Goal: Check status: Check status

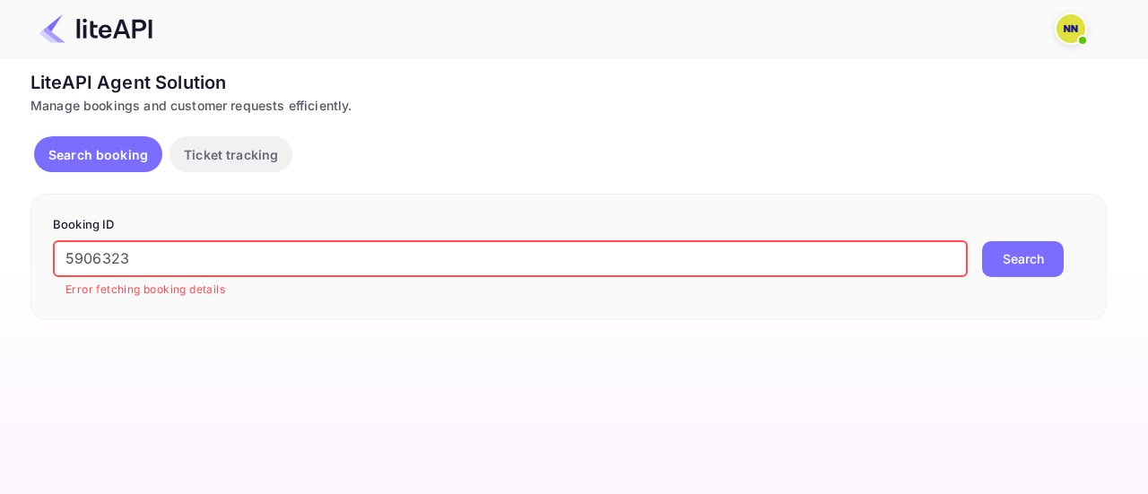
click at [331, 251] on input "5906323" at bounding box center [510, 259] width 915 height 36
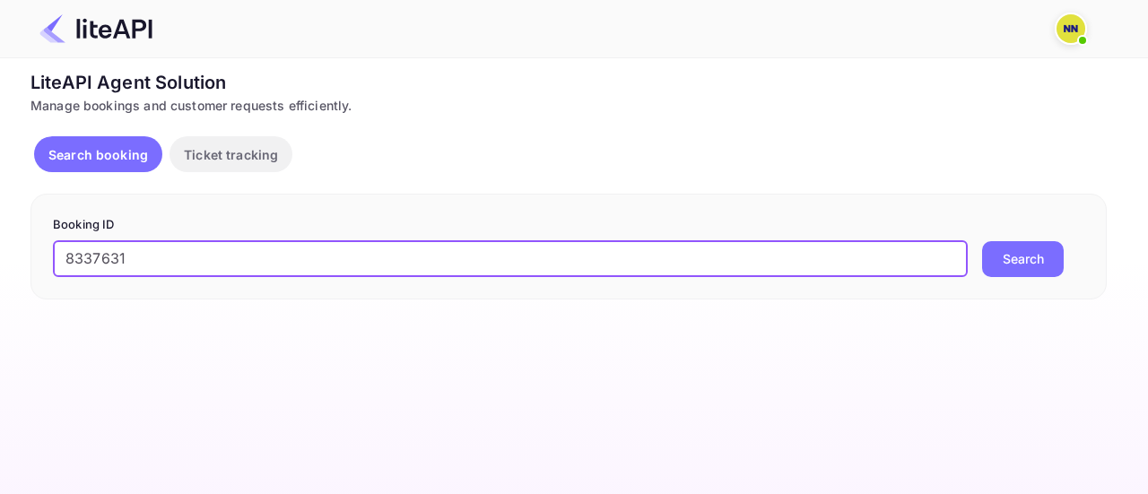
type input "8337631"
click at [1023, 241] on button "Search" at bounding box center [1023, 259] width 82 height 36
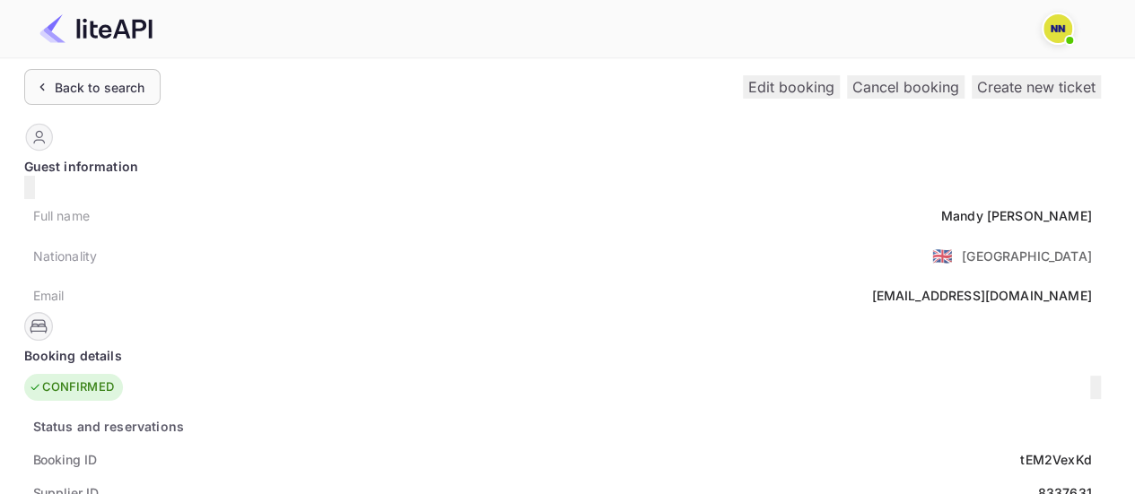
click at [131, 73] on div "Back to search" at bounding box center [92, 87] width 136 height 36
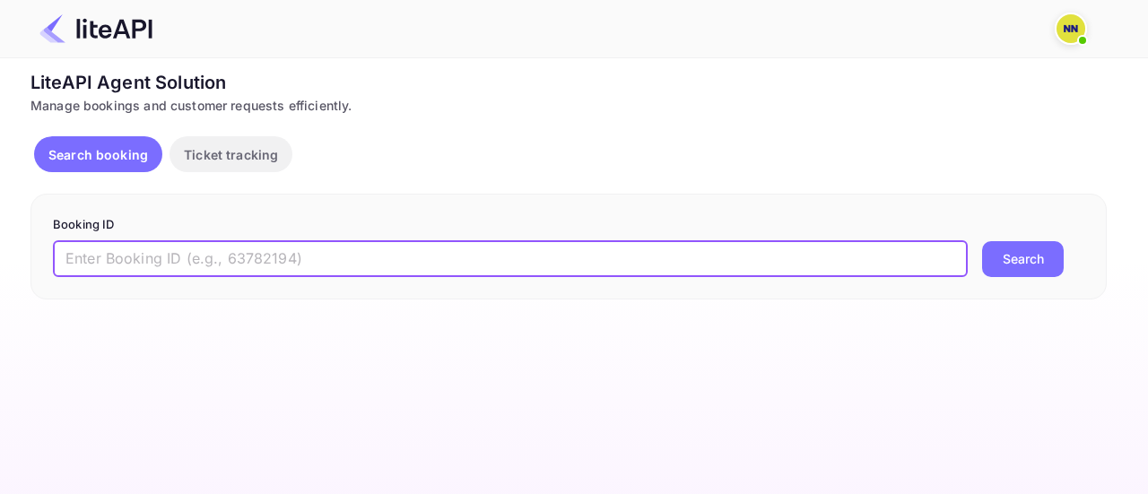
drag, startPoint x: 366, startPoint y: 250, endPoint x: 378, endPoint y: 250, distance: 11.7
click at [366, 250] on input "text" at bounding box center [510, 259] width 915 height 36
paste input "9001365"
type input "9001365"
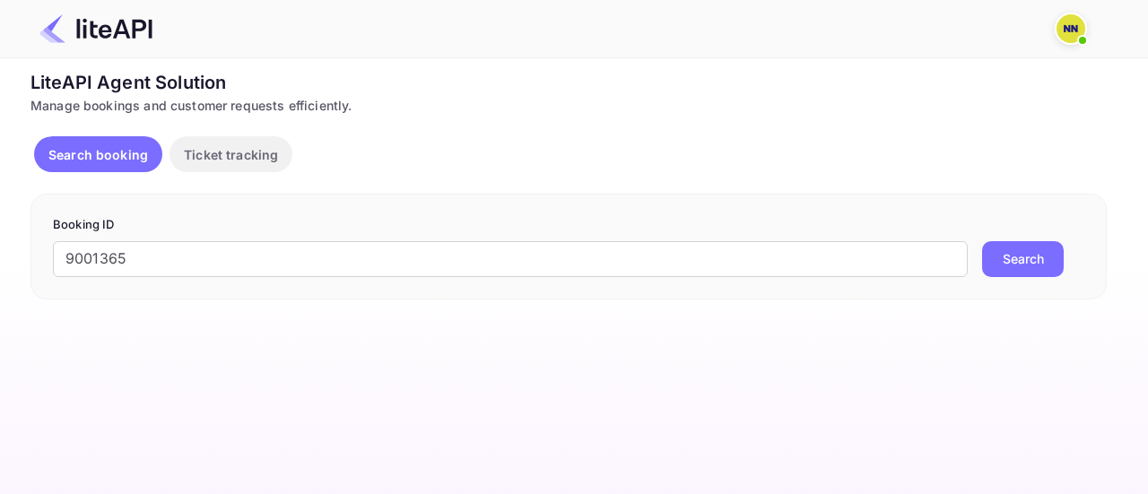
click at [1048, 263] on button "Search" at bounding box center [1023, 259] width 82 height 36
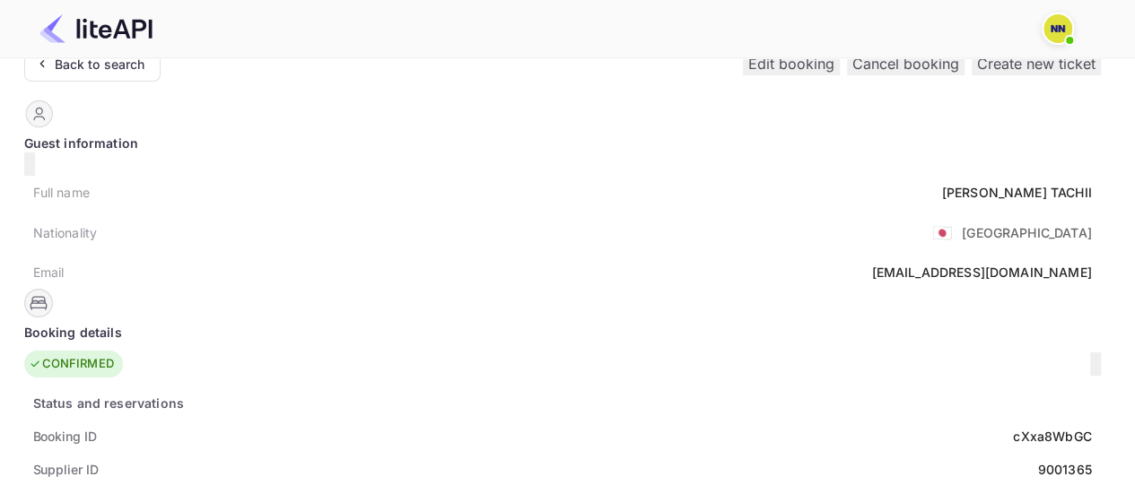
scroll to position [179, 0]
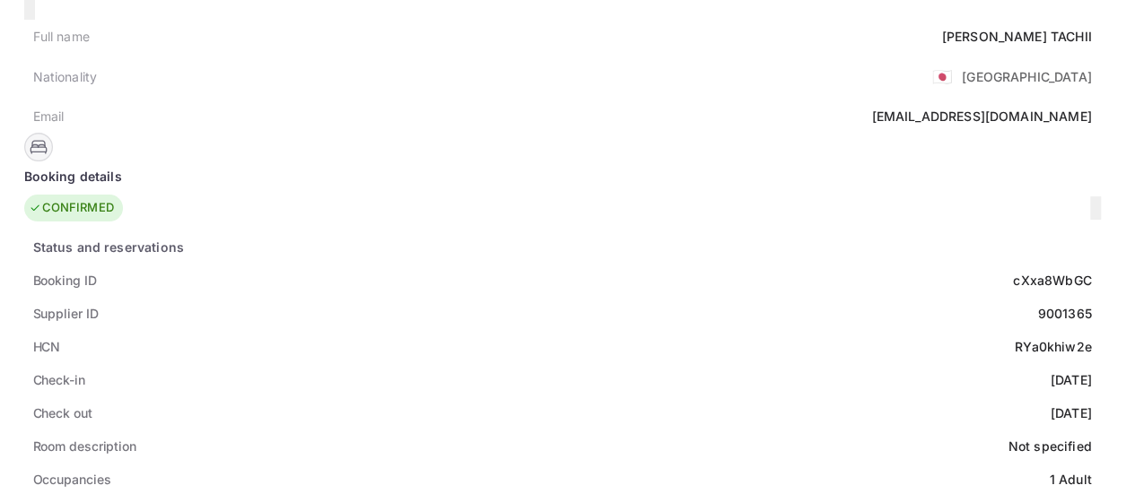
click at [1014, 337] on div "RYa0khiw2e" at bounding box center [1052, 346] width 77 height 19
copy div "RYa0khiw2e"
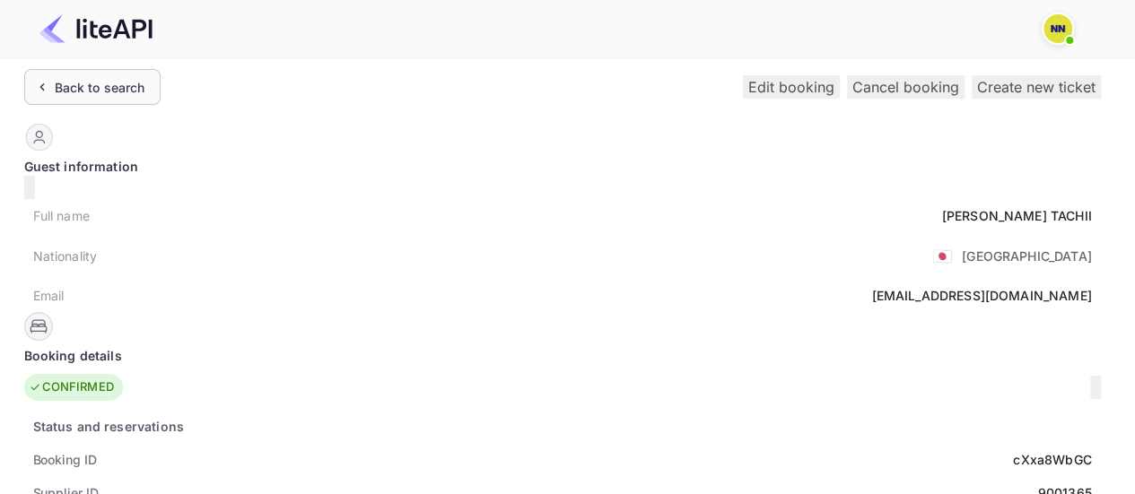
click at [113, 91] on div "Back to search" at bounding box center [100, 87] width 91 height 19
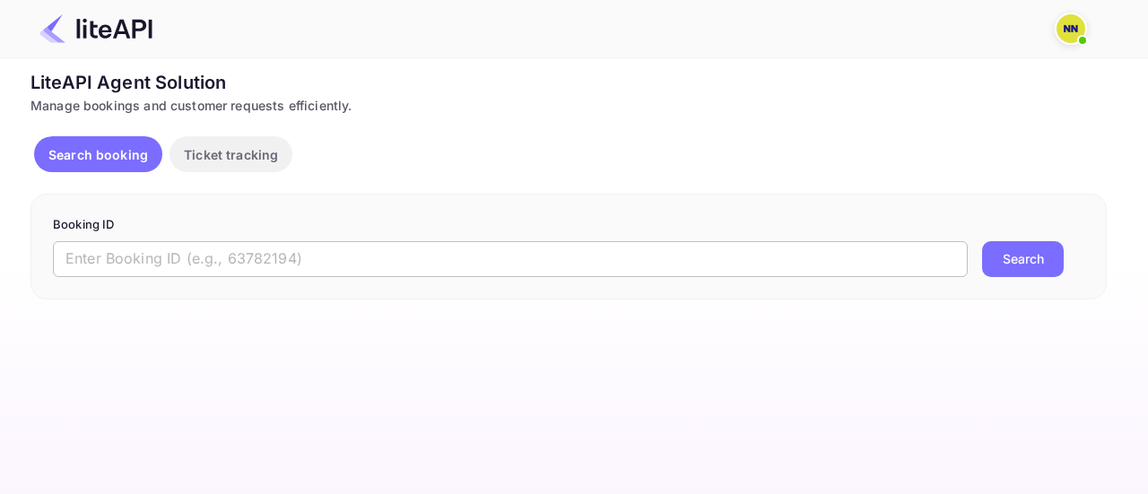
click at [322, 265] on input "text" at bounding box center [510, 259] width 915 height 36
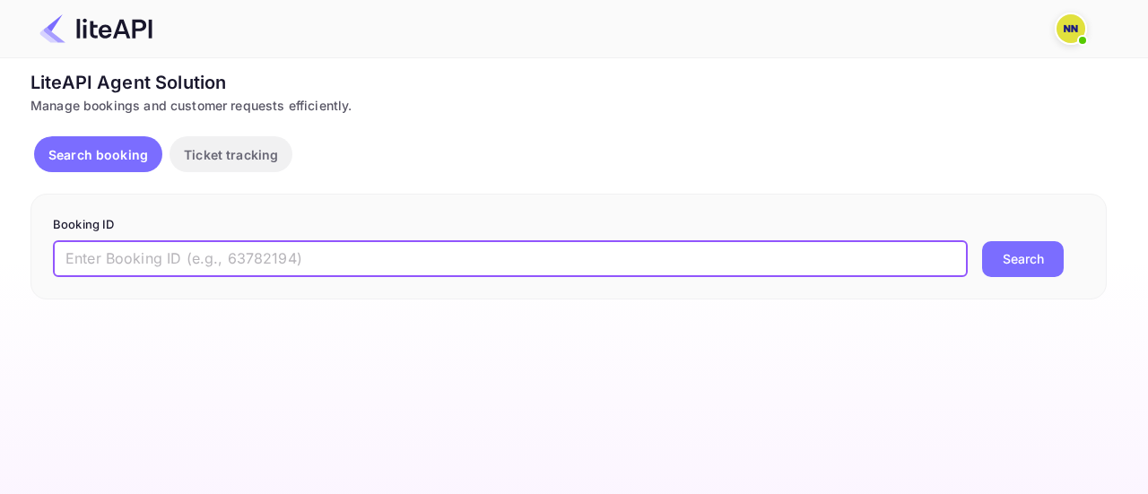
paste input "8990290"
drag, startPoint x: 384, startPoint y: 266, endPoint x: 902, endPoint y: 266, distance: 518.5
click at [814, 266] on input "8990290" at bounding box center [510, 259] width 915 height 36
type input "8990290"
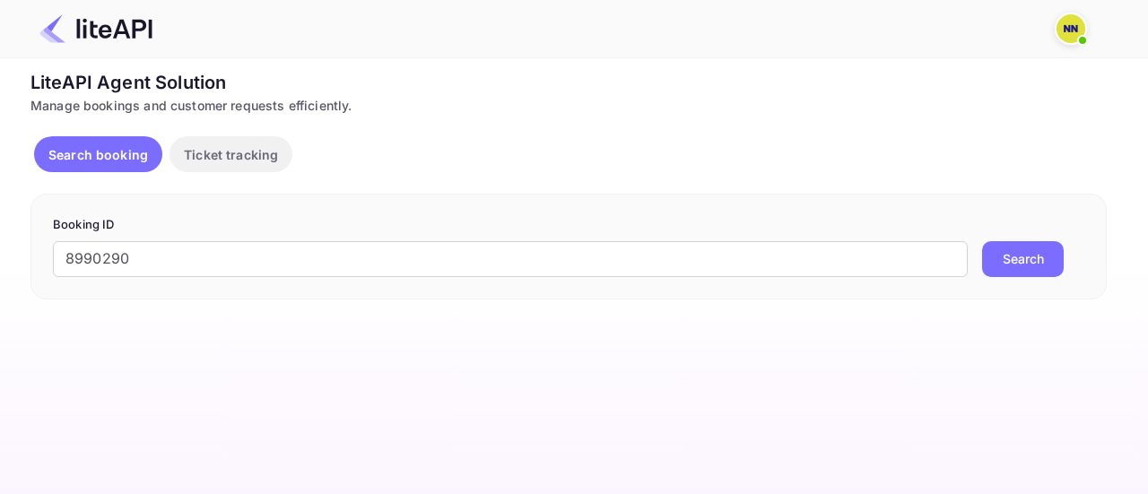
click at [1049, 249] on button "Search" at bounding box center [1023, 259] width 82 height 36
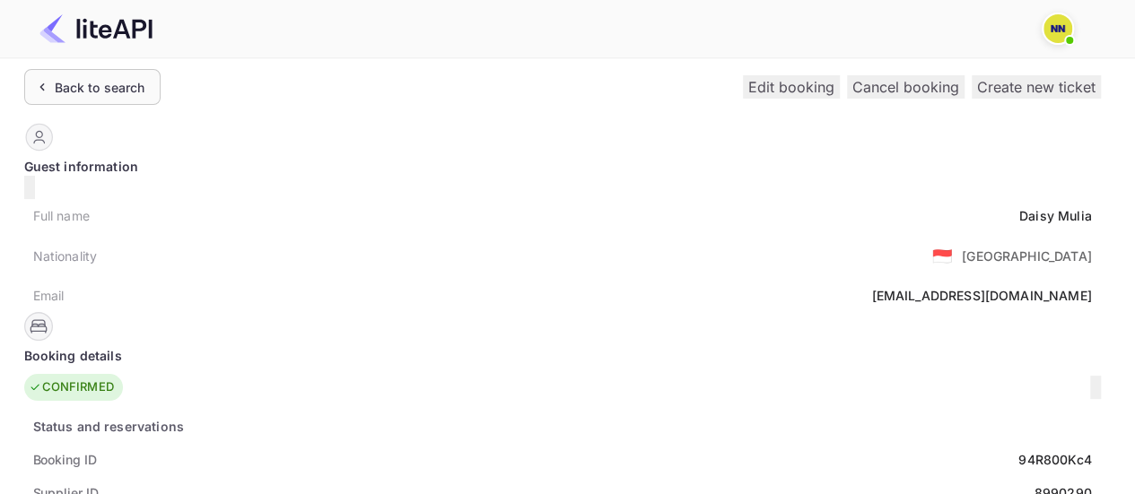
click at [118, 91] on div "Back to search" at bounding box center [100, 87] width 91 height 19
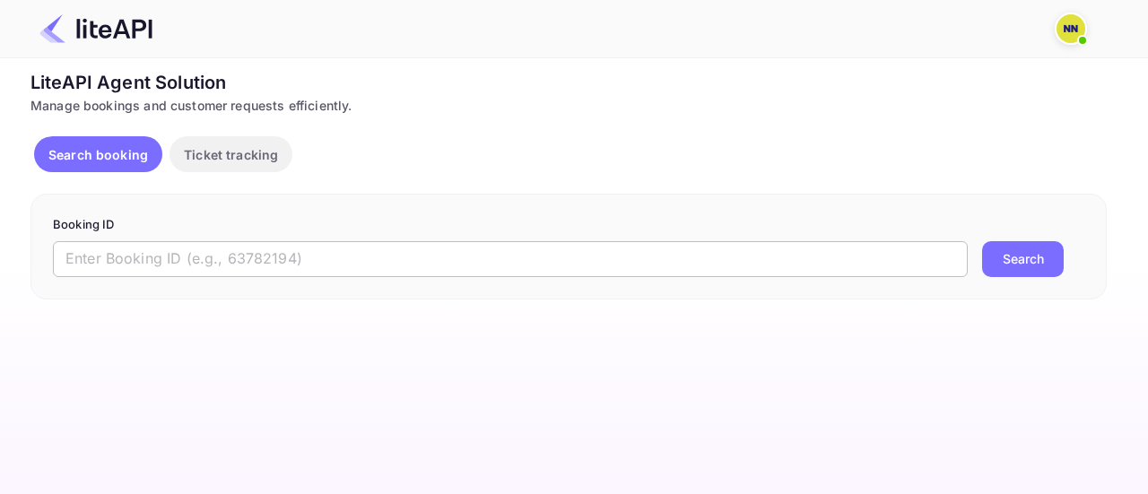
click at [264, 265] on input "text" at bounding box center [510, 259] width 915 height 36
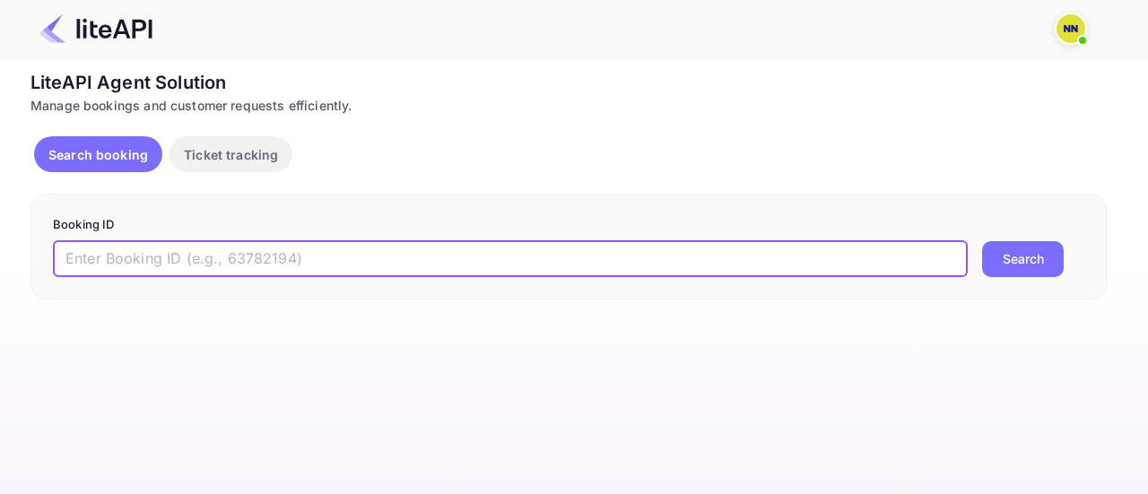
paste input "8986984"
type input "8986984"
click at [999, 264] on button "Search" at bounding box center [1023, 259] width 82 height 36
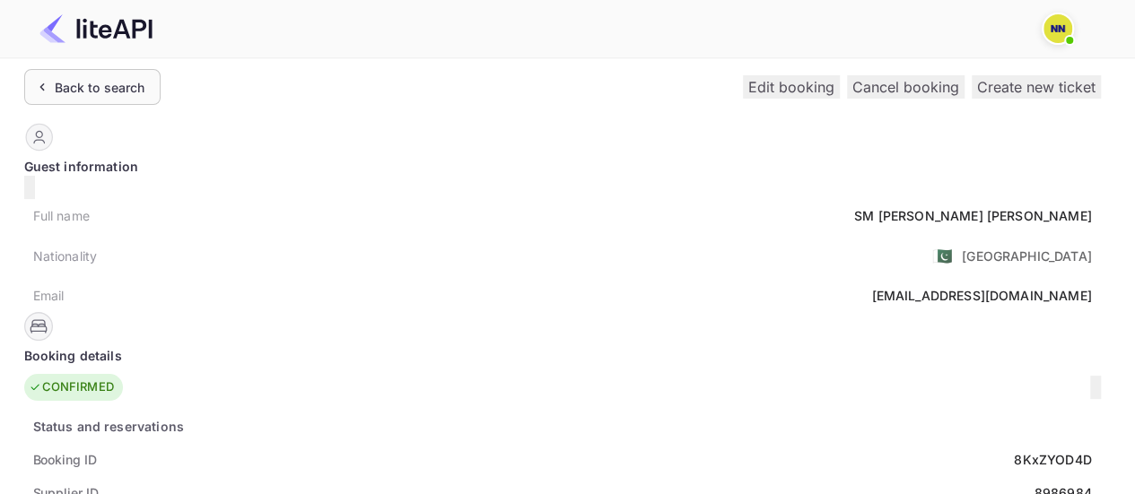
click at [99, 96] on div "Back to search" at bounding box center [92, 87] width 136 height 36
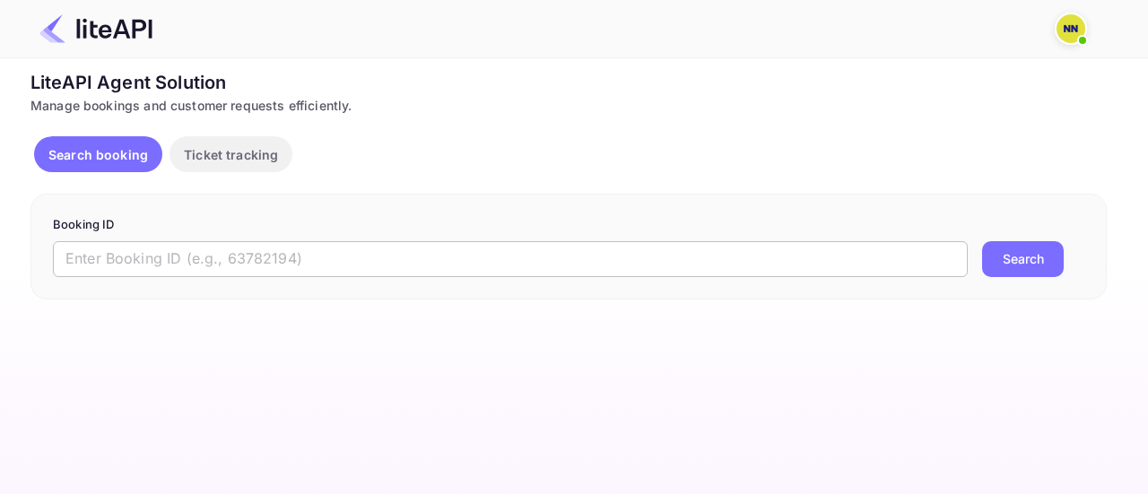
click at [554, 261] on input "text" at bounding box center [510, 259] width 915 height 36
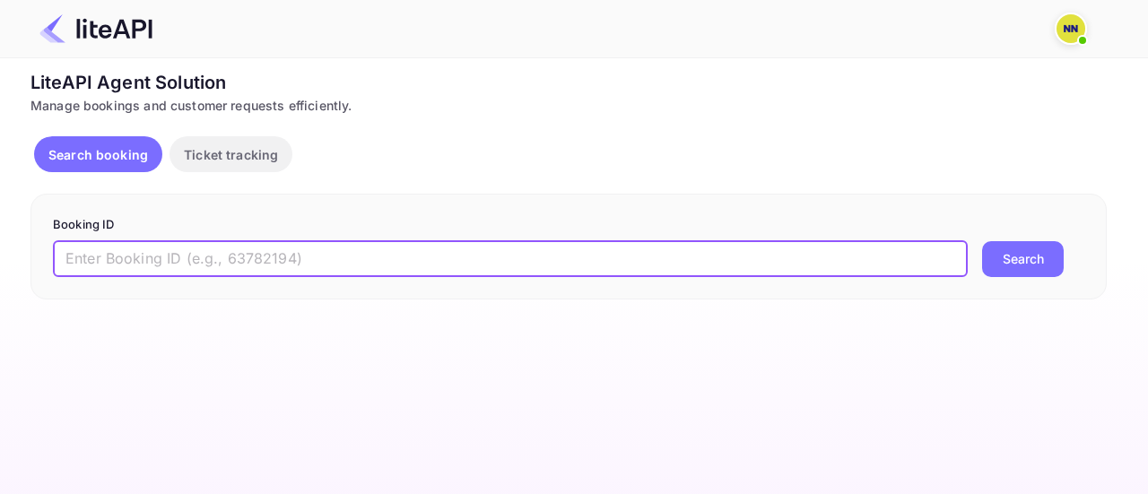
paste input "8952471"
type input "8952471"
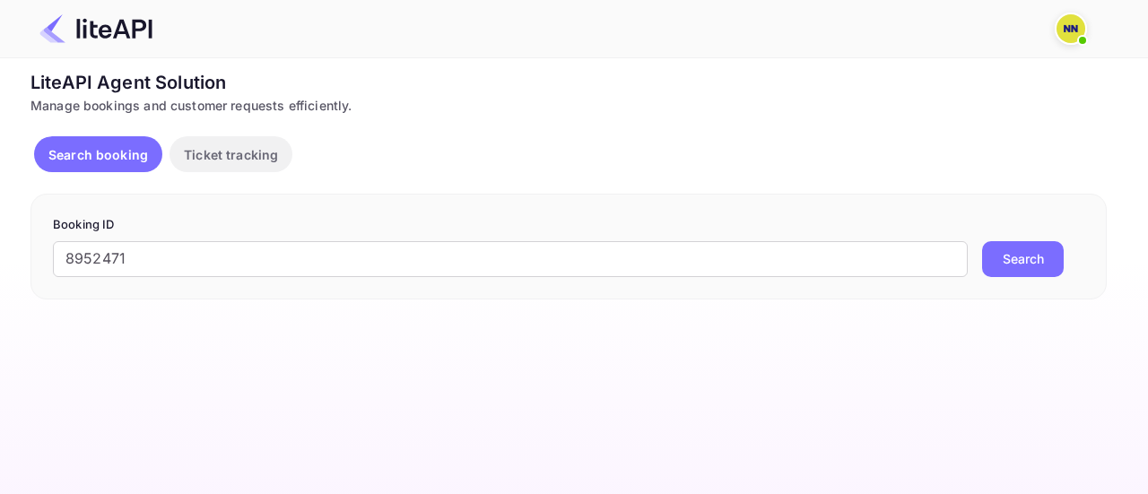
click at [1022, 257] on button "Search" at bounding box center [1023, 259] width 82 height 36
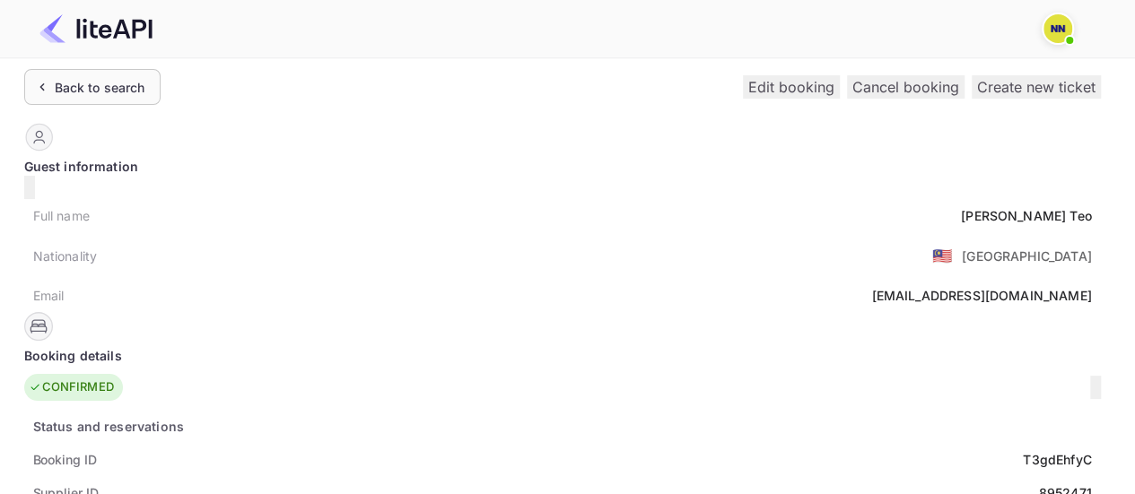
click at [97, 81] on div "Back to search" at bounding box center [100, 87] width 91 height 19
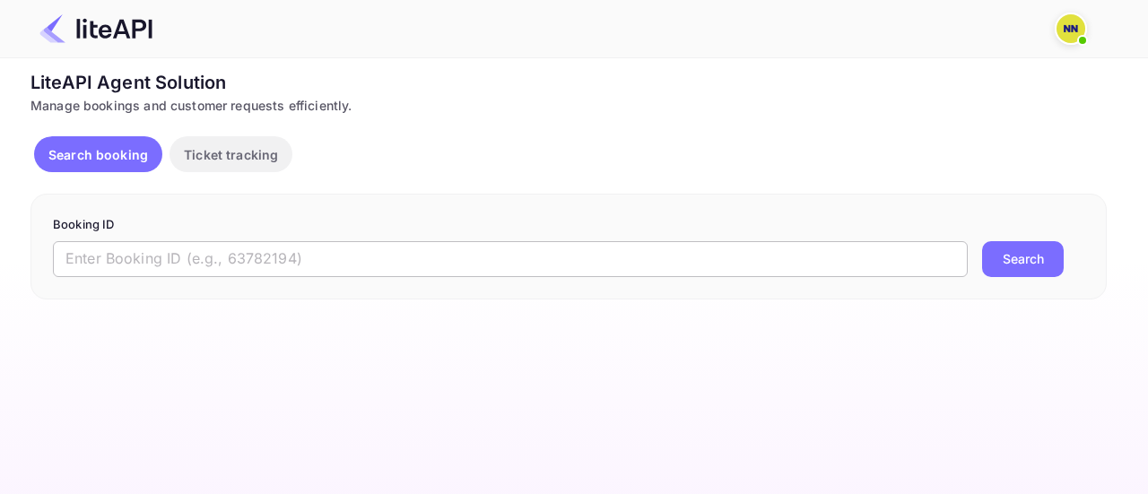
click at [318, 254] on input "text" at bounding box center [510, 259] width 915 height 36
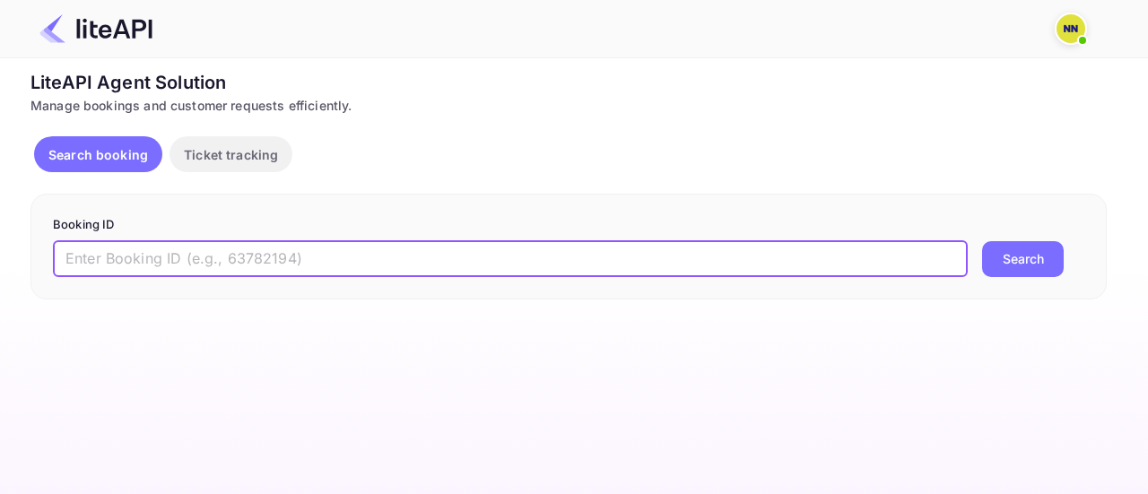
paste input "8952471"
type input "8952471"
click at [1027, 262] on button "Search" at bounding box center [1023, 259] width 82 height 36
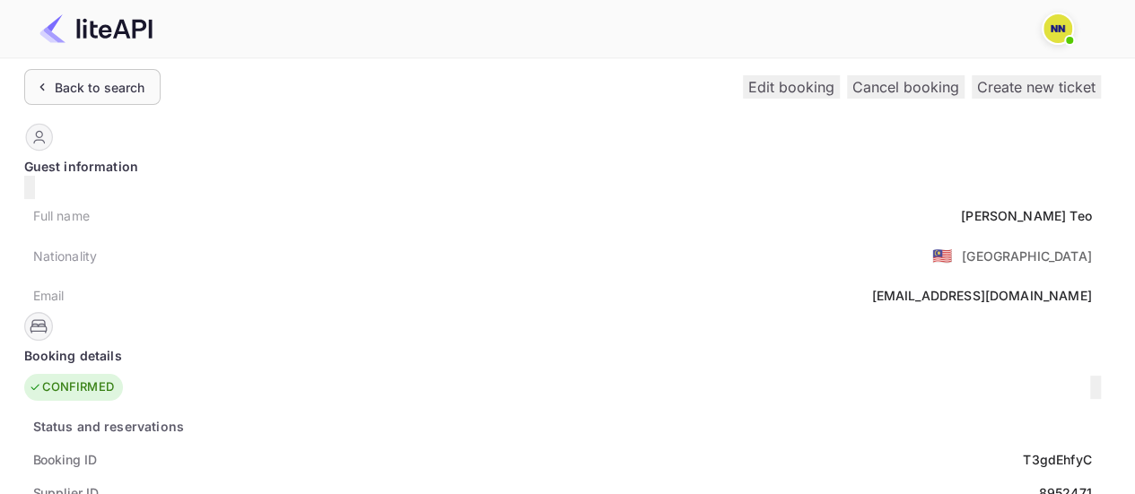
click at [126, 79] on div "Back to search" at bounding box center [100, 87] width 91 height 19
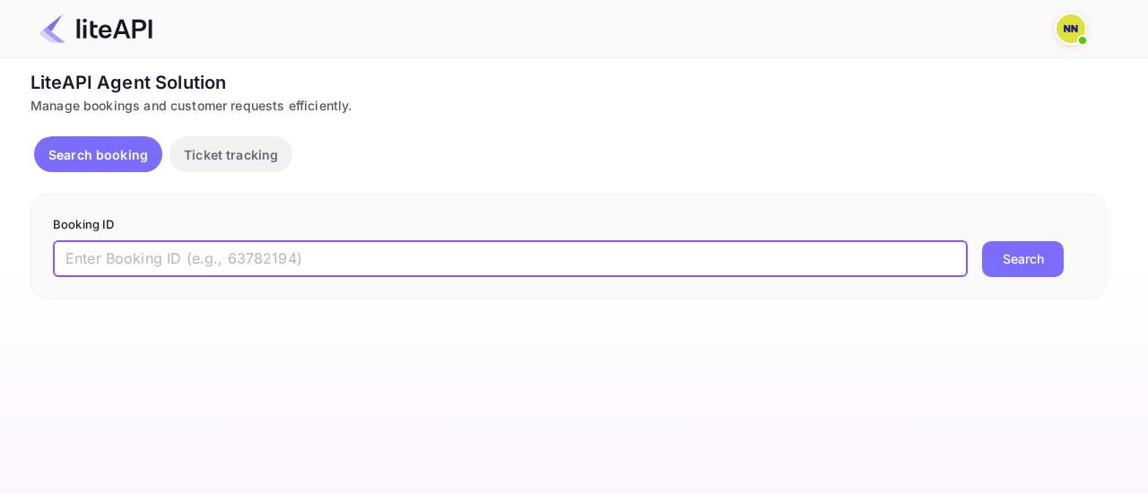
click at [486, 257] on input "text" at bounding box center [510, 259] width 915 height 36
paste input "8985150"
type input "8985150"
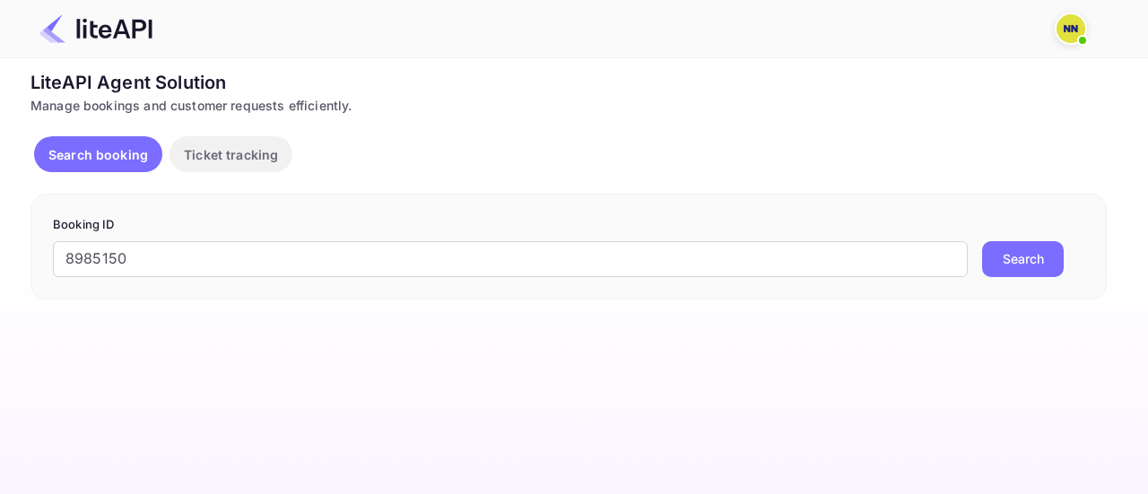
click at [1015, 254] on button "Search" at bounding box center [1023, 259] width 82 height 36
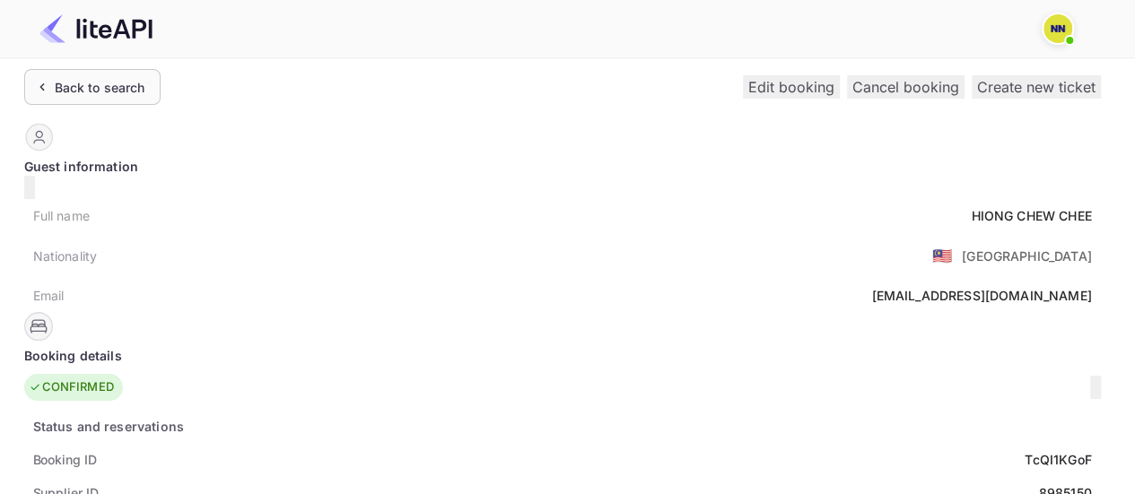
click at [88, 85] on div "Back to search" at bounding box center [100, 87] width 91 height 19
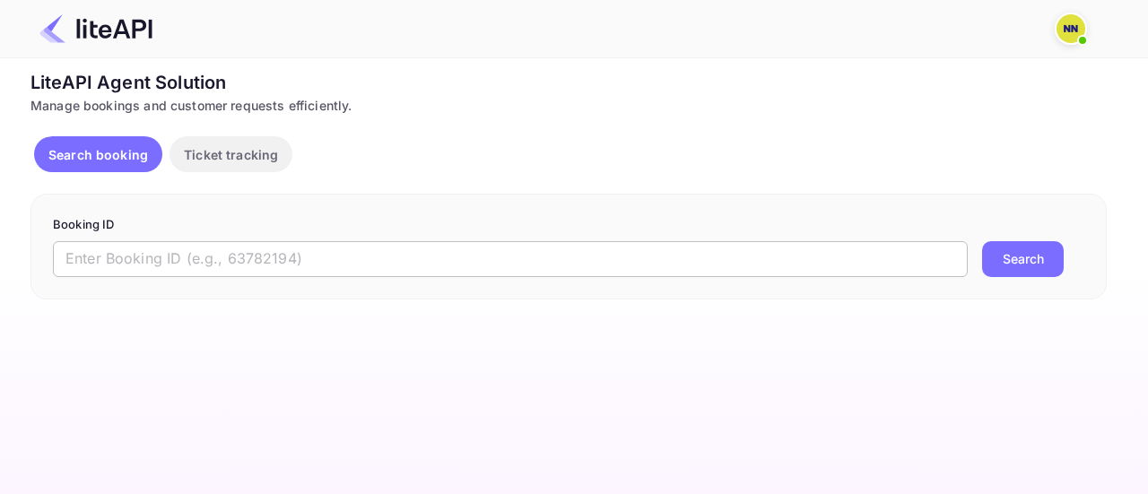
drag, startPoint x: 781, startPoint y: 249, endPoint x: 794, endPoint y: 250, distance: 12.6
click at [781, 250] on input "text" at bounding box center [510, 259] width 915 height 36
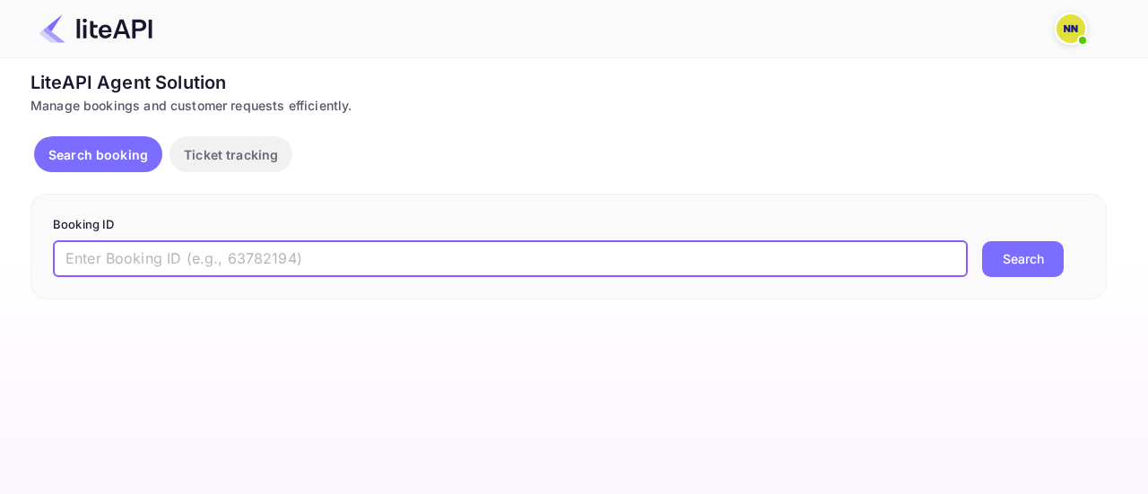
paste input "8985150"
type input "8985150"
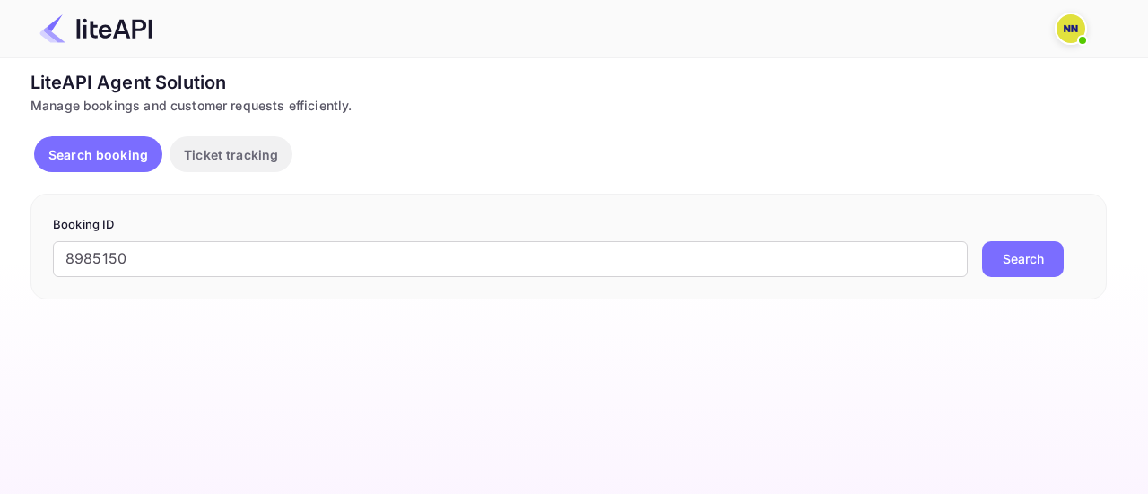
click at [992, 265] on button "Search" at bounding box center [1023, 259] width 82 height 36
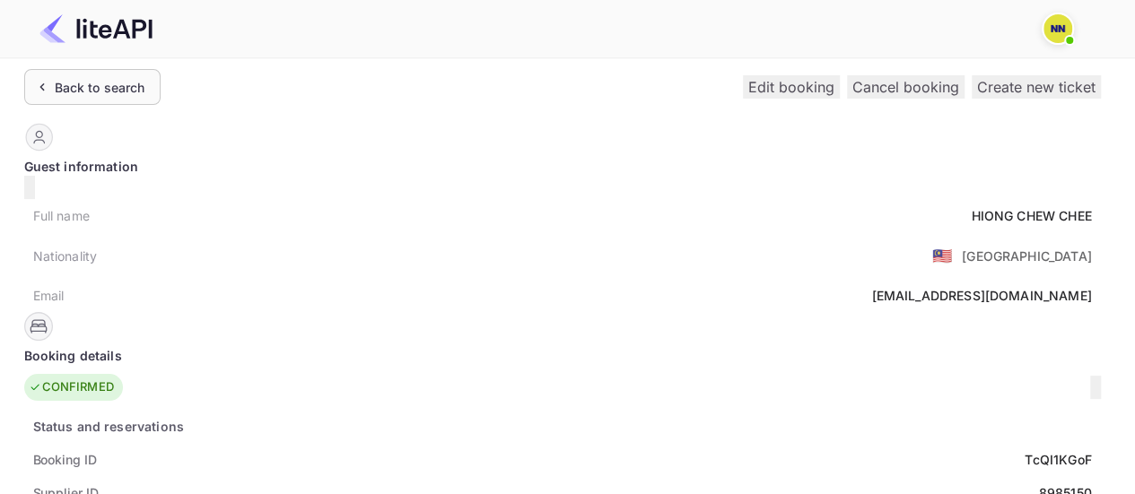
click at [113, 96] on div "Back to search" at bounding box center [100, 87] width 91 height 19
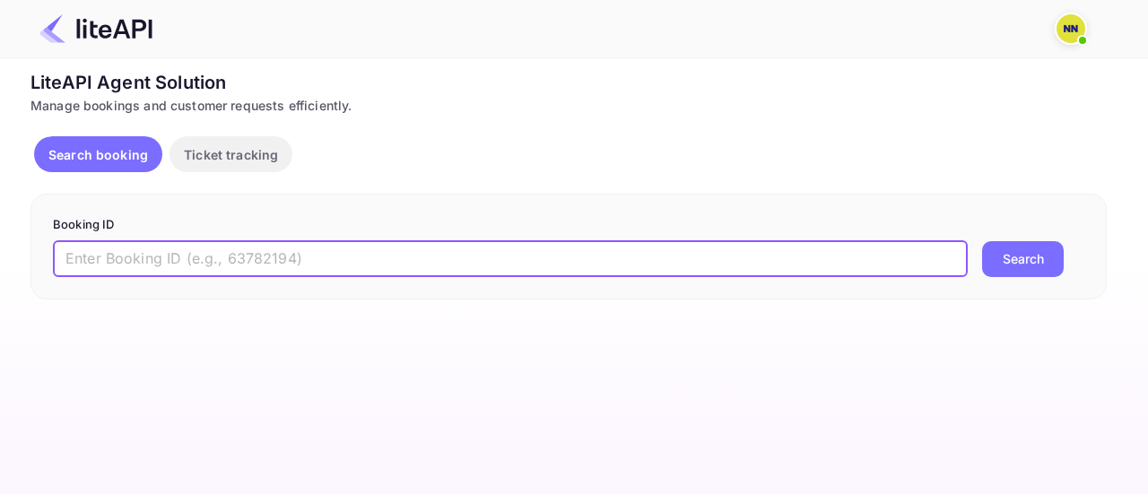
click at [465, 248] on input "text" at bounding box center [510, 259] width 915 height 36
paste input "7872888"
type input "7872888"
click at [1033, 261] on button "Search" at bounding box center [1023, 259] width 82 height 36
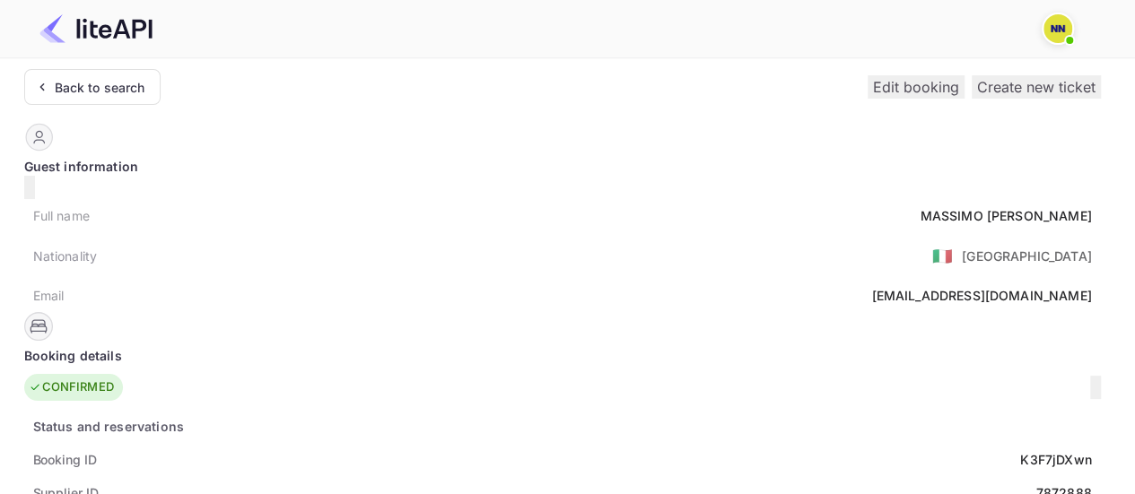
scroll to position [179, 0]
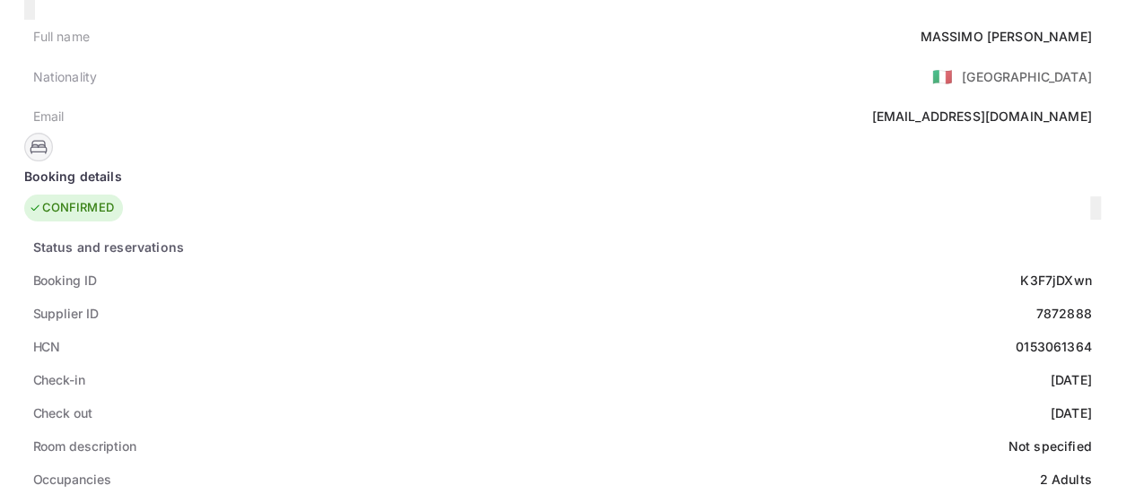
click at [1015, 337] on div "0153061364" at bounding box center [1053, 346] width 76 height 19
copy div "0153061364"
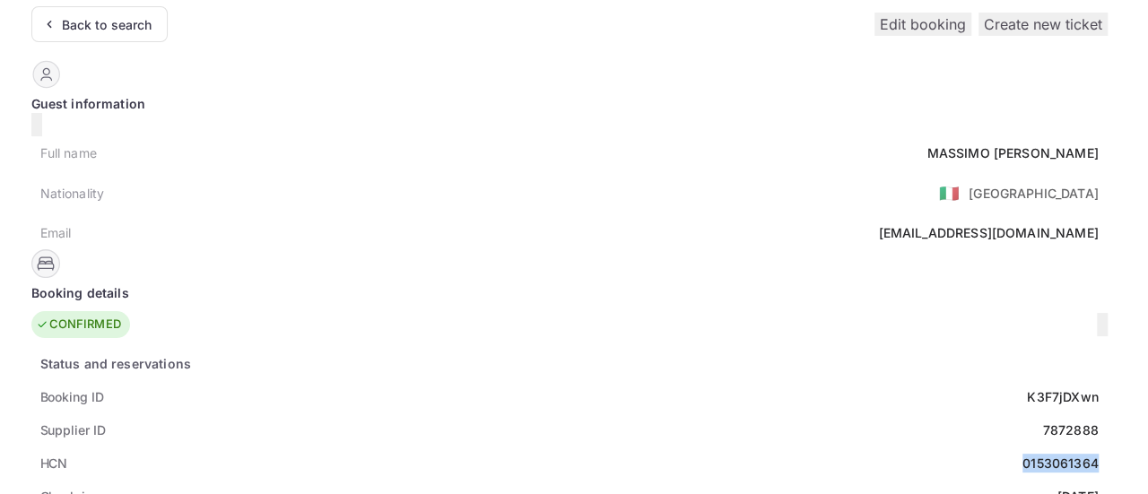
scroll to position [0, 0]
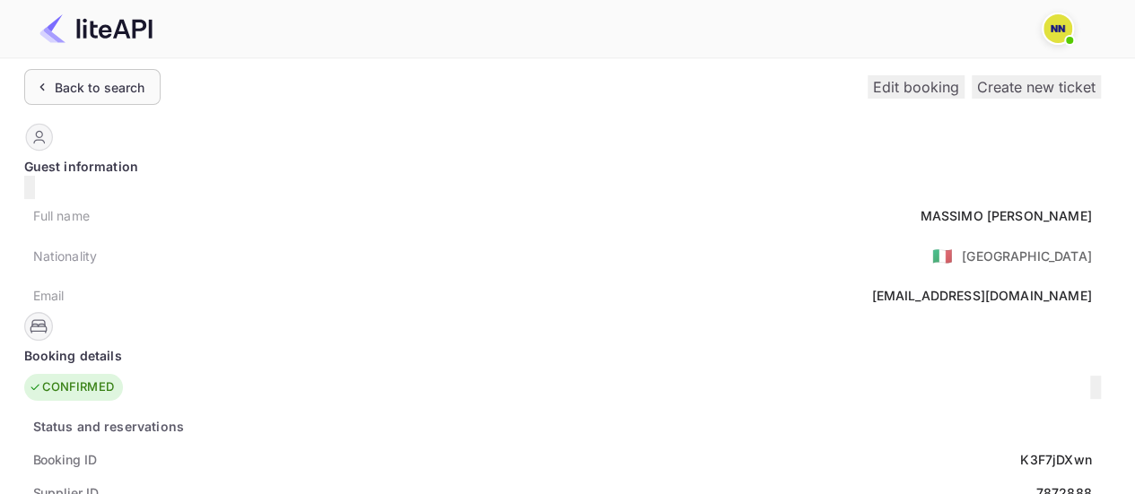
click at [113, 78] on div "Back to search" at bounding box center [100, 87] width 91 height 19
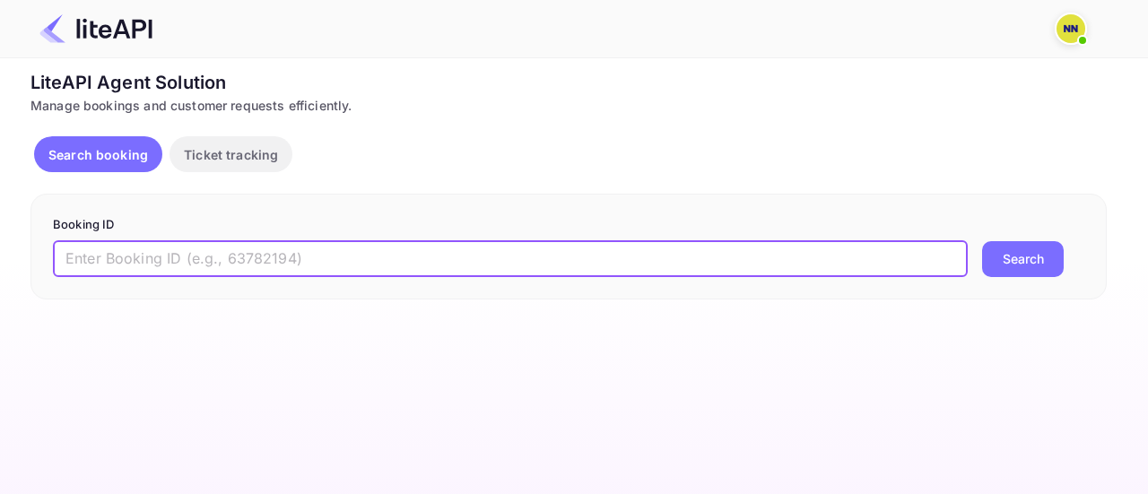
click at [422, 261] on input "text" at bounding box center [510, 259] width 915 height 36
paste input "6862906"
type input "6862906"
click at [1026, 252] on button "Search" at bounding box center [1023, 259] width 82 height 36
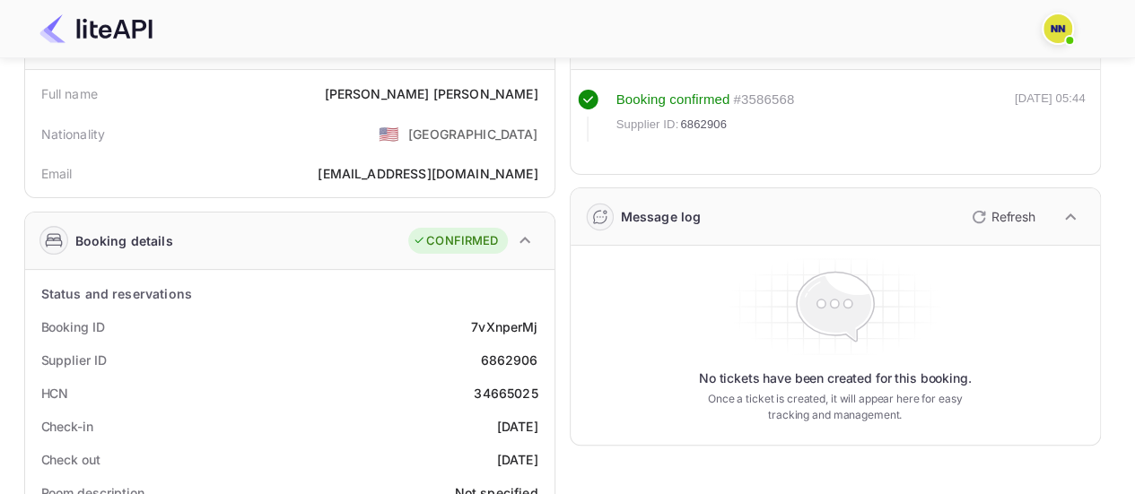
scroll to position [179, 0]
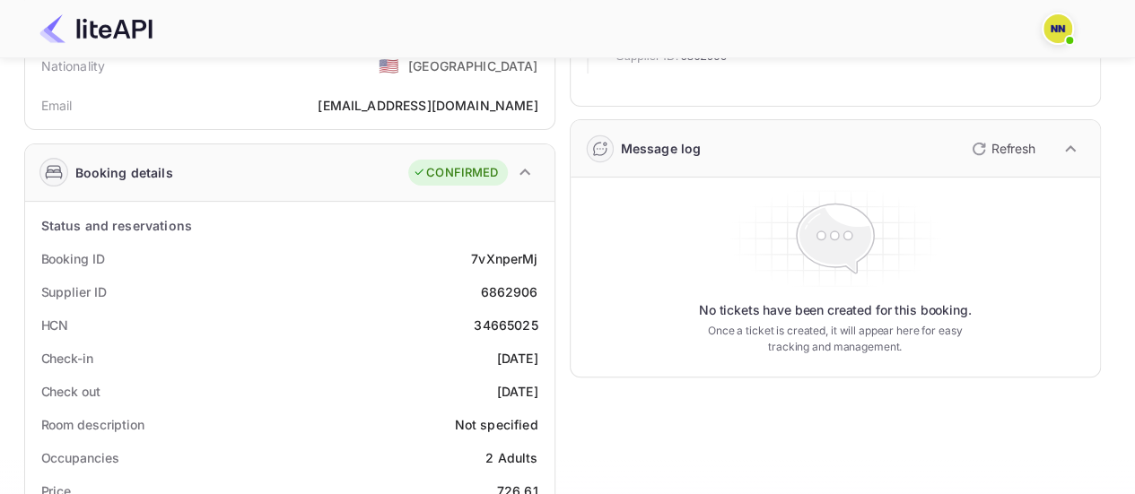
click at [502, 324] on div "34665025" at bounding box center [506, 325] width 64 height 19
copy div "34665025"
